Goal: Information Seeking & Learning: Learn about a topic

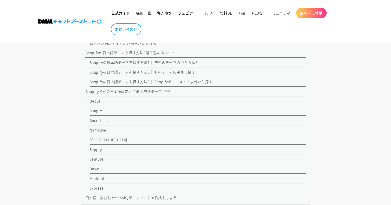
scroll to position [424, 0]
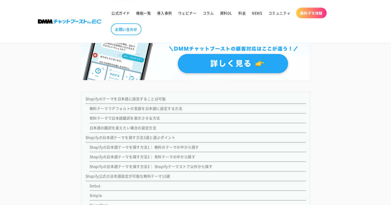
click at [130, 118] on link "有料テーマで日本語翻訳を表示させる方法" at bounding box center [125, 118] width 70 height 5
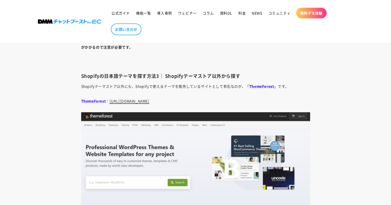
scroll to position [3208, 0]
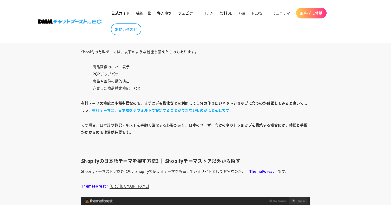
drag, startPoint x: 144, startPoint y: 120, endPoint x: 155, endPoint y: 119, distance: 11.0
click at [154, 121] on p "その場合、日本語の翻訳テキストを手動で設定する必要があり、 日本のユーザー向けのネットショップを構築する場合には、時間と手間がかかるので注意が必要です。" at bounding box center [195, 128] width 229 height 14
drag, startPoint x: 192, startPoint y: 133, endPoint x: 198, endPoint y: 134, distance: 5.6
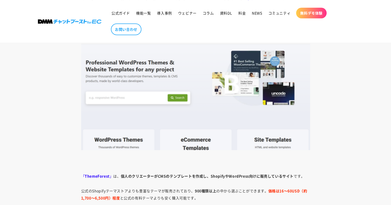
scroll to position [3462, 0]
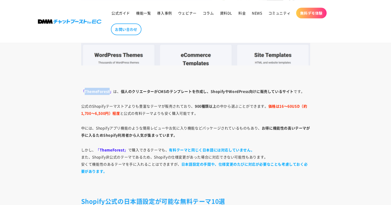
drag, startPoint x: 84, startPoint y: 89, endPoint x: 109, endPoint y: 87, distance: 25.2
click at [109, 89] on span "「 ThemeForest 」" at bounding box center [97, 91] width 32 height 5
copy strong "ThemeForest"
click at [116, 147] on strong "ThemeForest" at bounding box center [112, 149] width 25 height 5
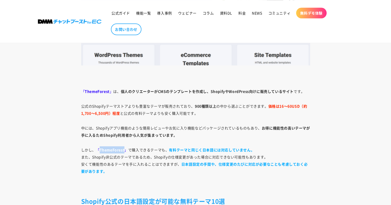
copy strong "ThemeForest"
